Goal: Go to known website: Access a specific website the user already knows

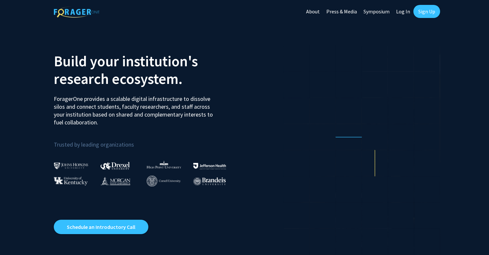
click at [403, 15] on link "Log In" at bounding box center [403, 11] width 21 height 23
select select
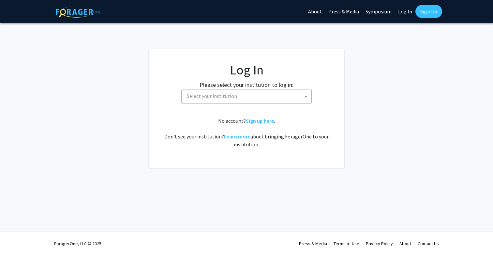
click at [277, 91] on span "Select your institution" at bounding box center [247, 95] width 127 height 13
type input "cornell"
click at [153, 156] on fg-card "Log In Please select your institution to log in: [GEOGRAPHIC_DATA] [GEOGRAPHIC_…" at bounding box center [247, 108] width 196 height 119
